Goal: Task Accomplishment & Management: Complete application form

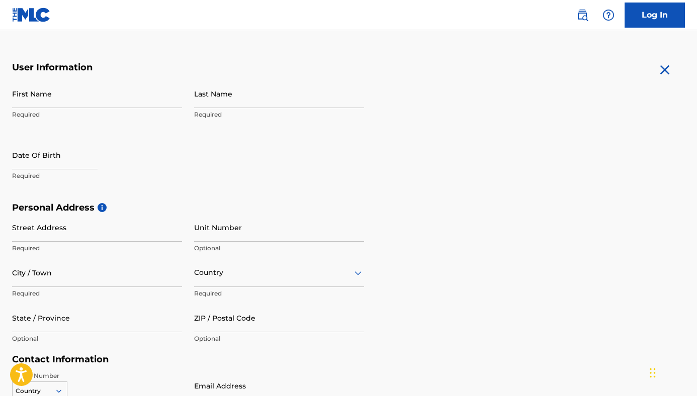
scroll to position [175, 0]
click at [115, 92] on input "First Name" at bounding box center [97, 93] width 170 height 29
type input "Anakaela"
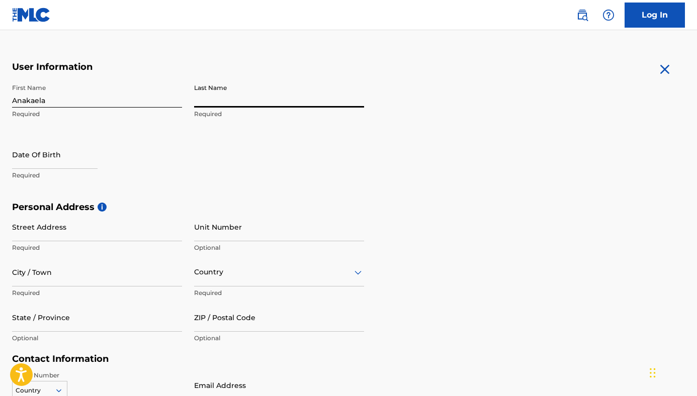
click at [209, 99] on input "Last Name" at bounding box center [279, 93] width 170 height 29
type input "Trujillo"
select select "8"
select select "2025"
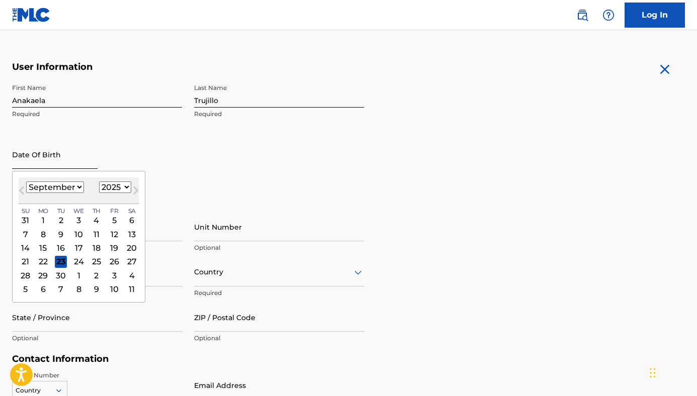
click at [54, 147] on input "text" at bounding box center [54, 154] width 85 height 29
click at [79, 186] on select "January February March April May June July August September October November De…" at bounding box center [55, 188] width 58 height 12
select select "4"
click at [117, 186] on select "1899 1900 1901 1902 1903 1904 1905 1906 1907 1908 1909 1910 1911 1912 1913 1914…" at bounding box center [115, 188] width 32 height 12
select select "2004"
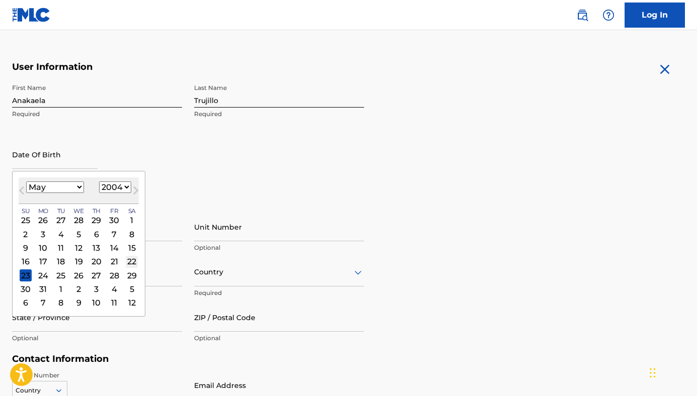
click at [133, 264] on div "22" at bounding box center [132, 261] width 12 height 12
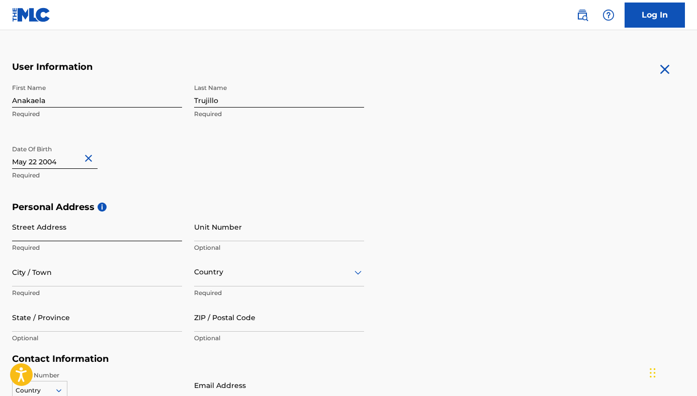
click at [91, 236] on input "Street Address" at bounding box center [97, 227] width 170 height 29
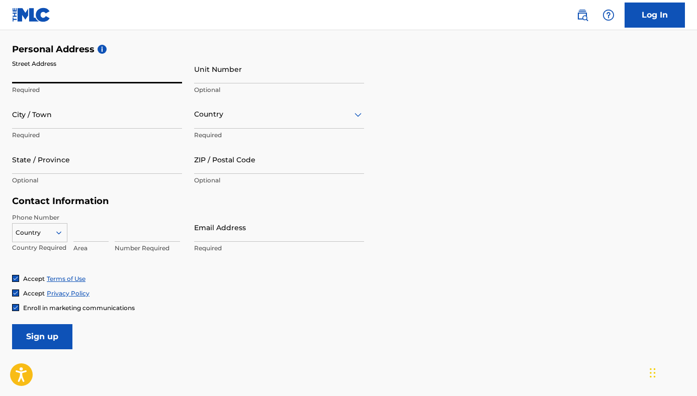
scroll to position [346, 0]
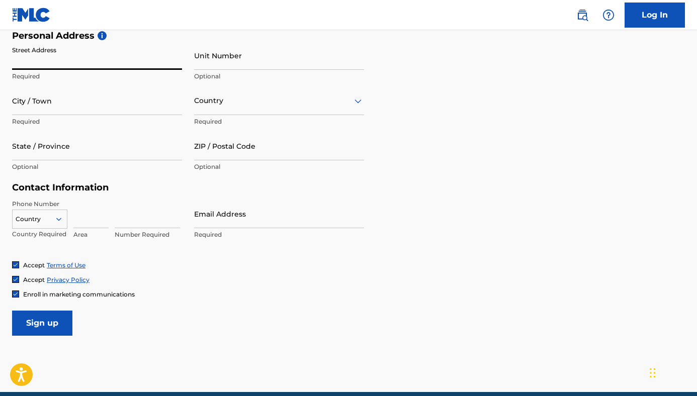
click at [63, 220] on div at bounding box center [62, 219] width 9 height 9
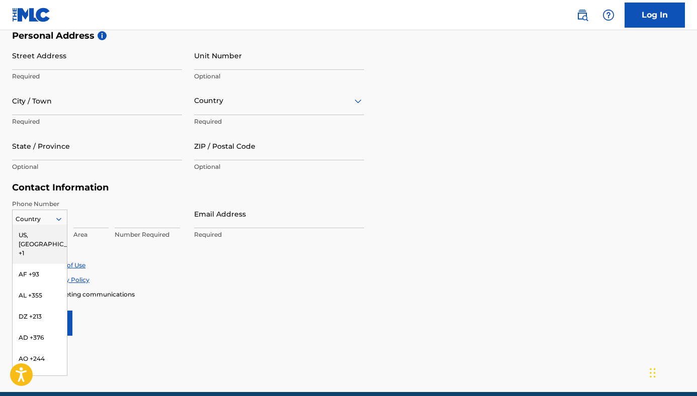
click at [50, 235] on div "US, [GEOGRAPHIC_DATA] +1" at bounding box center [40, 244] width 54 height 39
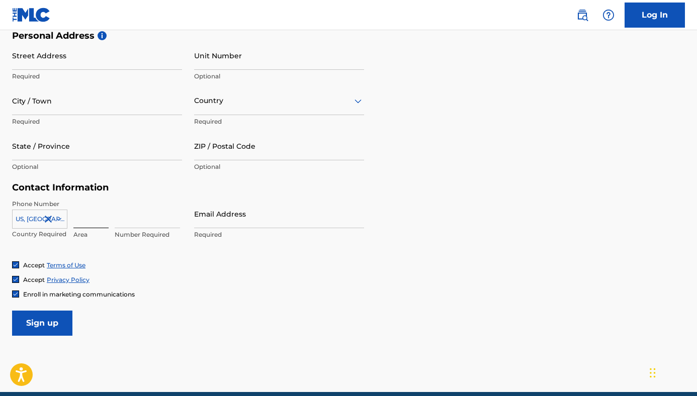
click at [83, 222] on input at bounding box center [90, 214] width 35 height 29
type input "575"
click at [140, 220] on input at bounding box center [147, 214] width 65 height 29
type input "7709009"
click at [205, 282] on div "Accept Privacy Policy" at bounding box center [348, 280] width 673 height 9
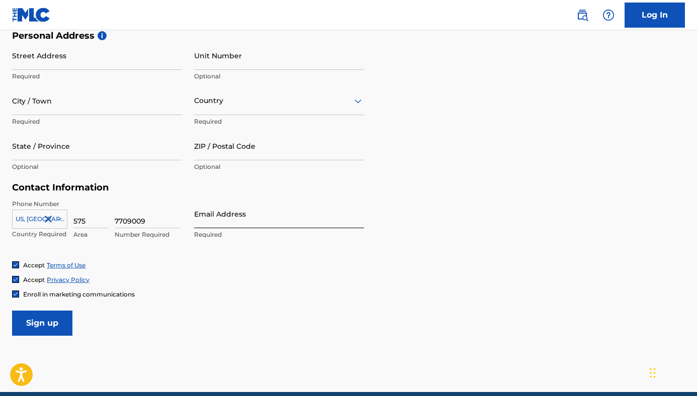
click at [207, 218] on input "Email Address" at bounding box center [279, 214] width 170 height 29
type input "[EMAIL_ADDRESS][DOMAIN_NAME]"
click at [185, 195] on div "Contact Information Phone Number [GEOGRAPHIC_DATA] +1 Country Required 575 Area…" at bounding box center [188, 221] width 352 height 79
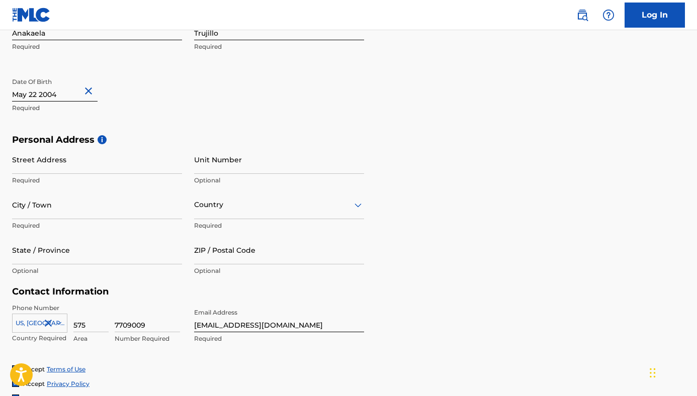
scroll to position [248, 0]
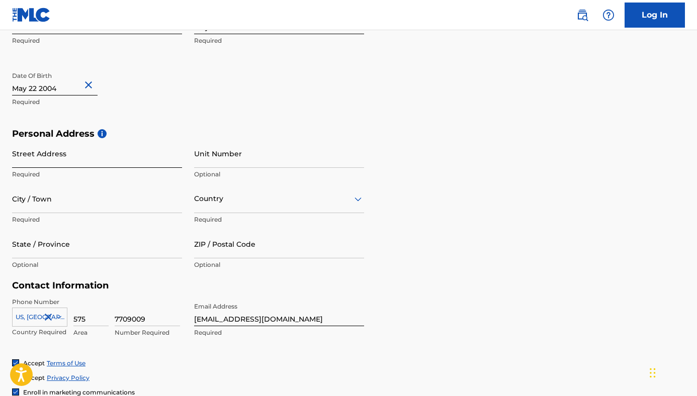
click at [51, 158] on input "Street Address" at bounding box center [97, 153] width 170 height 29
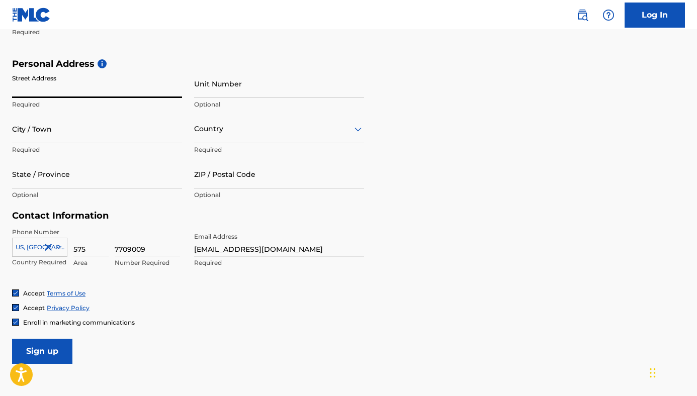
scroll to position [320, 0]
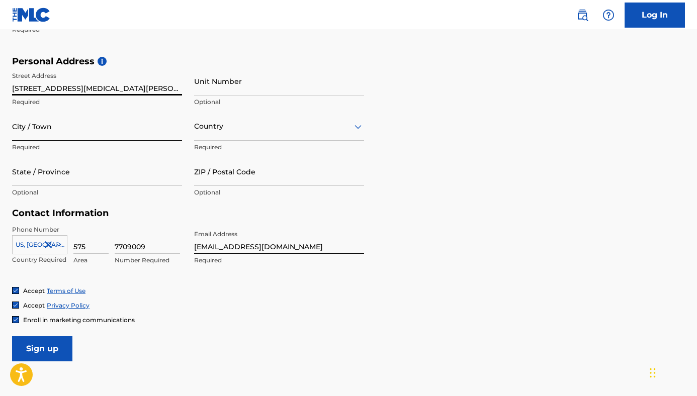
type input "[STREET_ADDRESS][MEDICAL_DATA][PERSON_NAME]"
click at [107, 126] on input "City / Town" at bounding box center [97, 126] width 170 height 29
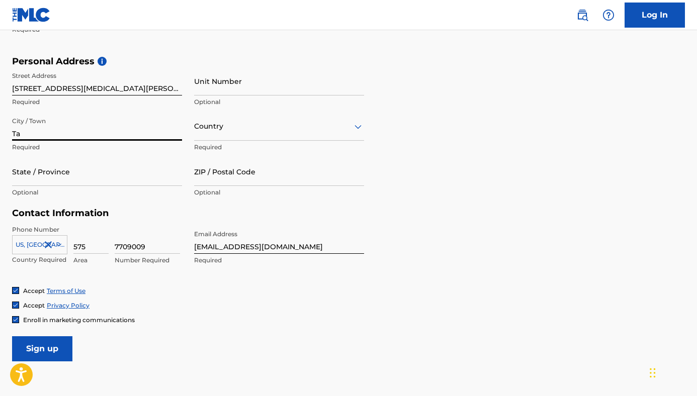
type input "T"
type input "E"
type input "Taos"
click at [294, 128] on div at bounding box center [279, 126] width 170 height 13
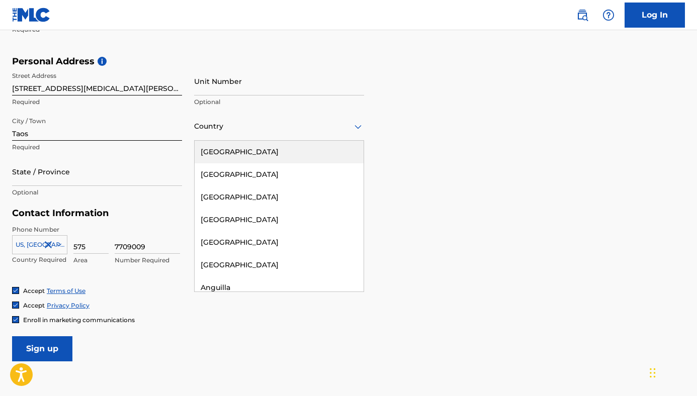
click at [273, 143] on div "[GEOGRAPHIC_DATA]" at bounding box center [279, 152] width 169 height 23
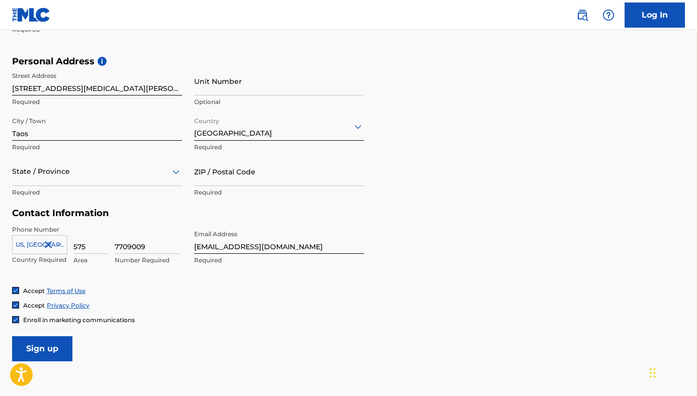
click at [104, 172] on div at bounding box center [97, 171] width 170 height 13
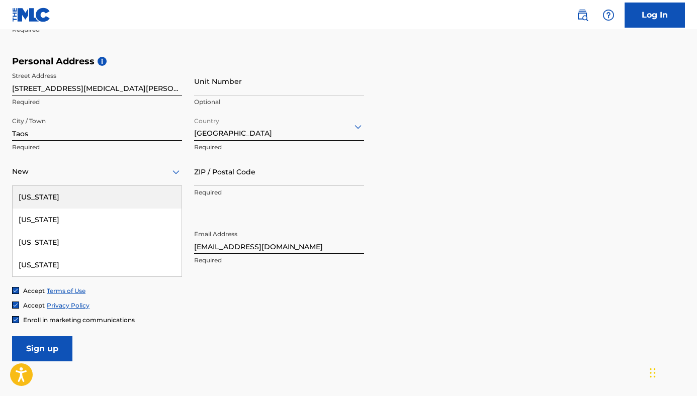
type input "New M"
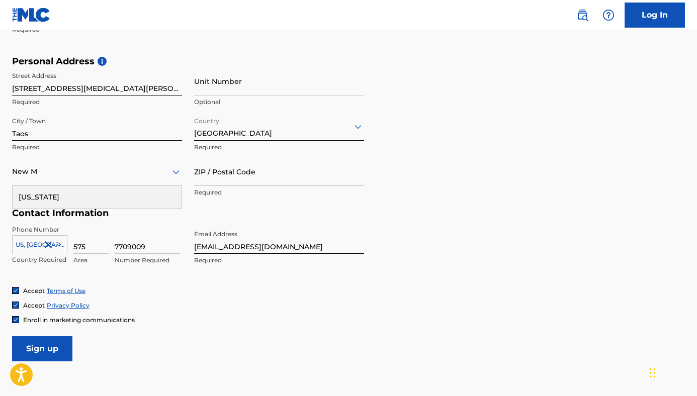
click at [61, 192] on div "[US_STATE]" at bounding box center [97, 197] width 169 height 23
click at [256, 169] on input "ZIP / Postal Code" at bounding box center [279, 171] width 170 height 29
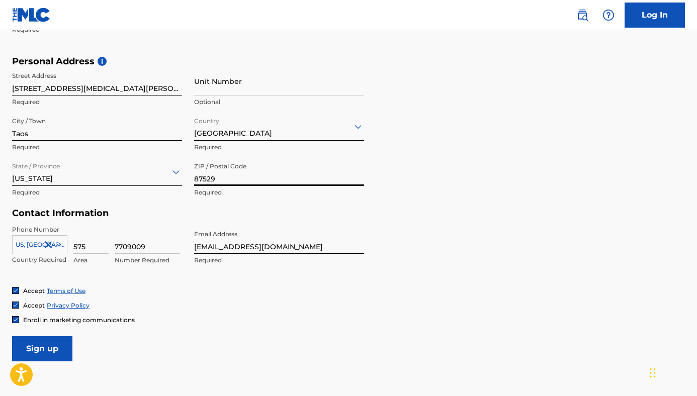
type input "87529"
click at [182, 222] on div "Contact Information Phone Number [GEOGRAPHIC_DATA] +1 Country Required 575 Area…" at bounding box center [188, 247] width 352 height 79
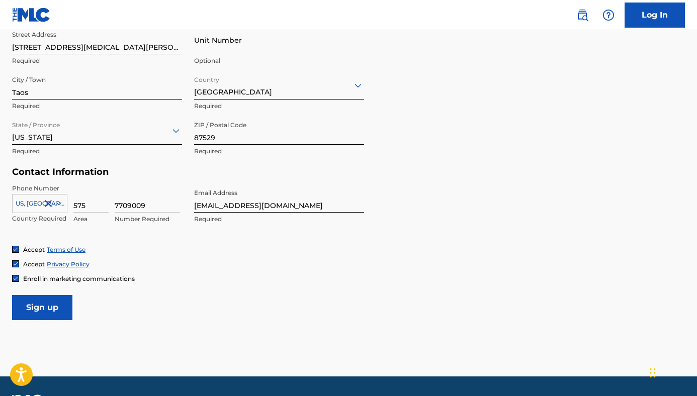
scroll to position [390, 0]
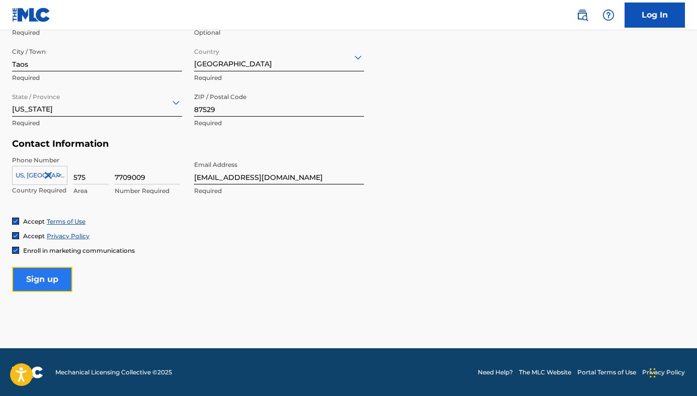
click at [33, 277] on input "Sign up" at bounding box center [42, 279] width 60 height 25
